Goal: Information Seeking & Learning: Learn about a topic

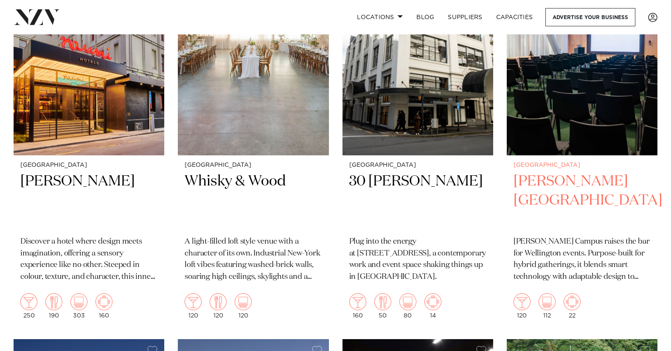
scroll to position [424, 0]
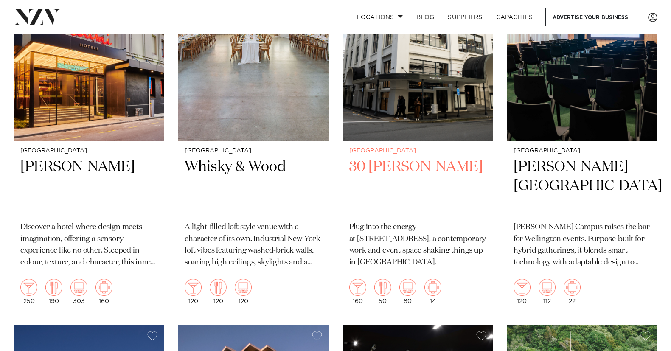
click at [390, 168] on h2 "30 [PERSON_NAME]" at bounding box center [417, 185] width 137 height 57
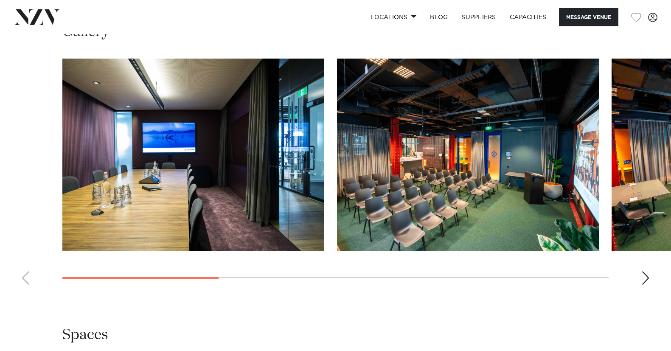
scroll to position [806, 0]
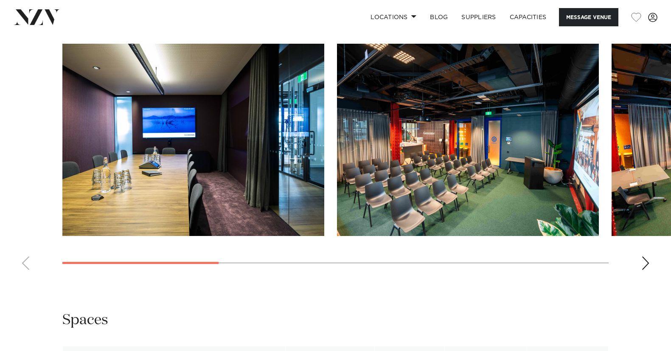
click at [646, 270] on div "Next slide" at bounding box center [645, 263] width 8 height 14
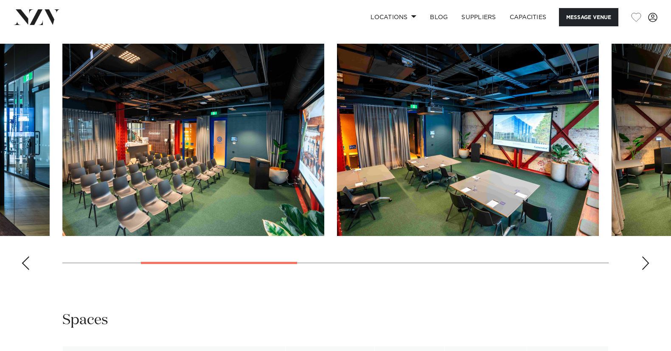
click at [646, 270] on div "Next slide" at bounding box center [645, 263] width 8 height 14
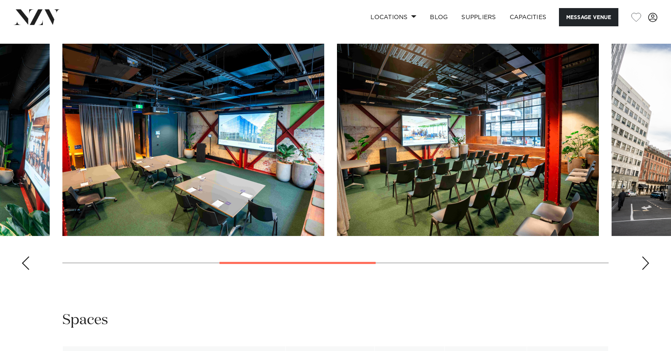
click at [646, 270] on div "Next slide" at bounding box center [645, 263] width 8 height 14
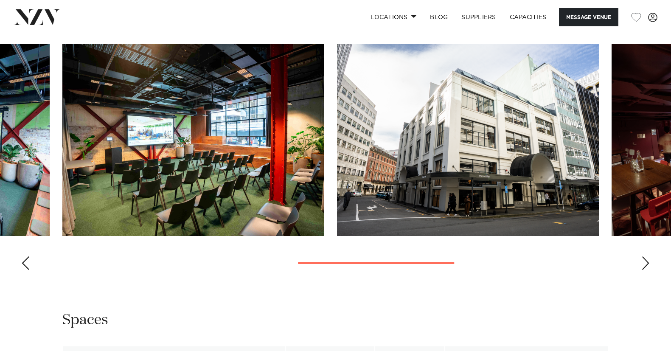
click at [646, 270] on div "Next slide" at bounding box center [645, 263] width 8 height 14
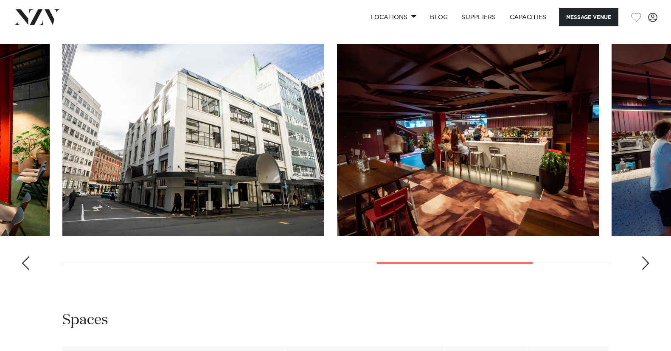
click at [648, 270] on div "Next slide" at bounding box center [645, 263] width 8 height 14
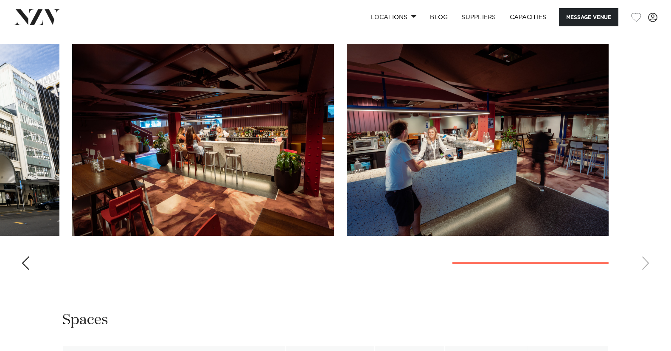
click at [648, 277] on swiper-container at bounding box center [335, 160] width 671 height 233
click at [29, 270] on div "Previous slide" at bounding box center [25, 263] width 8 height 14
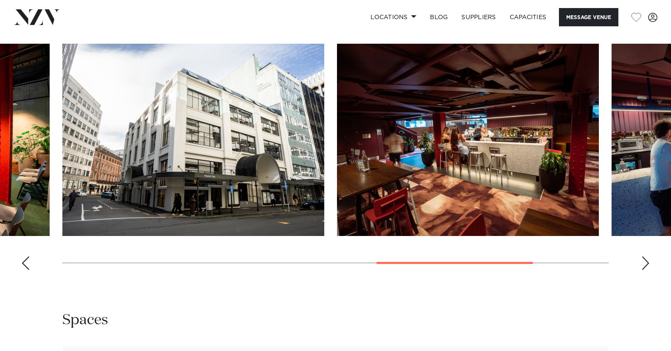
click at [29, 270] on div "Previous slide" at bounding box center [25, 263] width 8 height 14
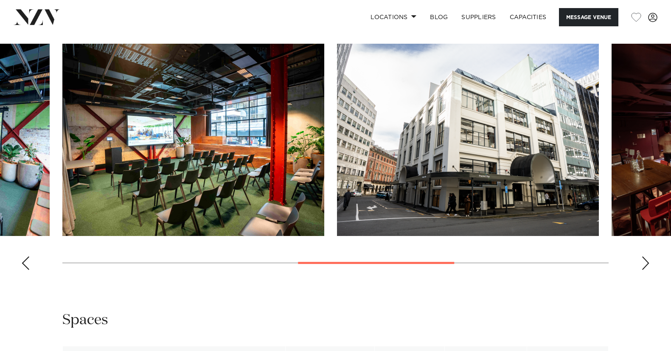
click at [29, 270] on div "Previous slide" at bounding box center [25, 263] width 8 height 14
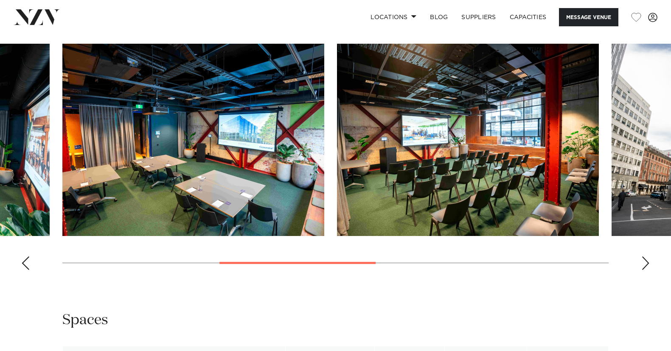
click at [29, 270] on div "Previous slide" at bounding box center [25, 263] width 8 height 14
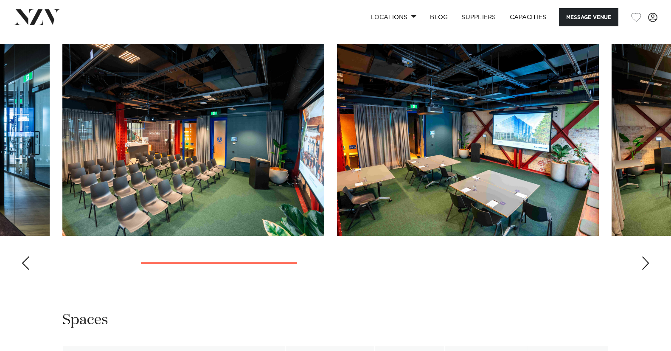
click at [29, 270] on div "Previous slide" at bounding box center [25, 263] width 8 height 14
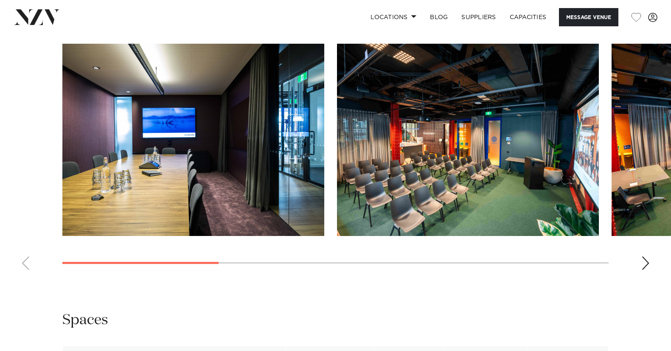
click at [29, 277] on swiper-container at bounding box center [335, 160] width 671 height 233
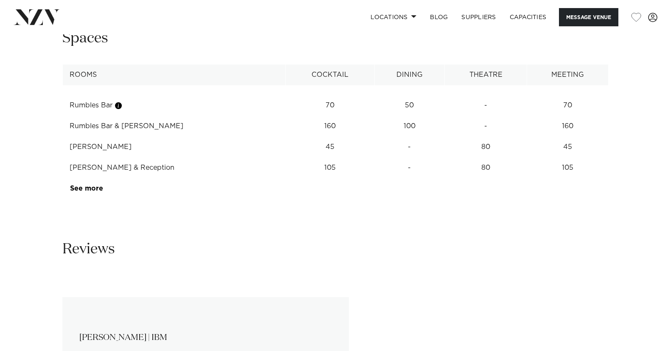
scroll to position [1103, 0]
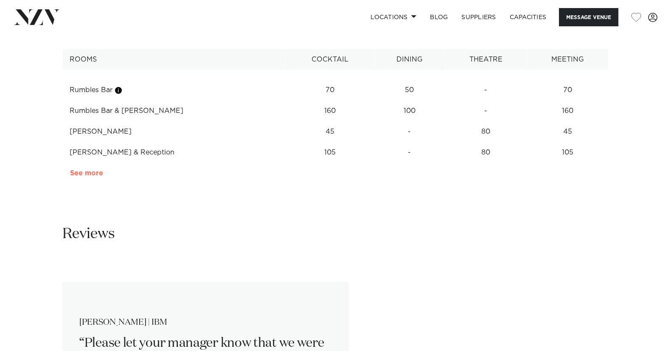
click at [96, 177] on link "See more" at bounding box center [103, 173] width 66 height 7
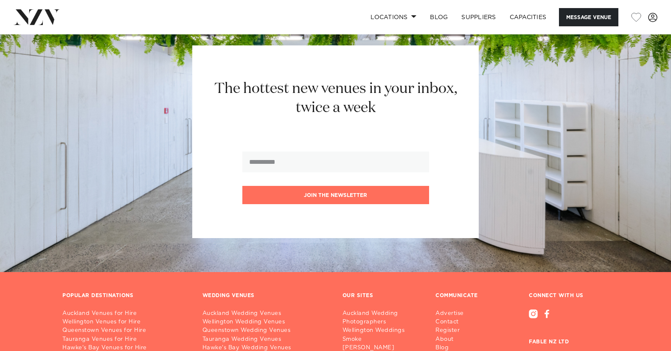
scroll to position [2207, 0]
